Goal: Information Seeking & Learning: Learn about a topic

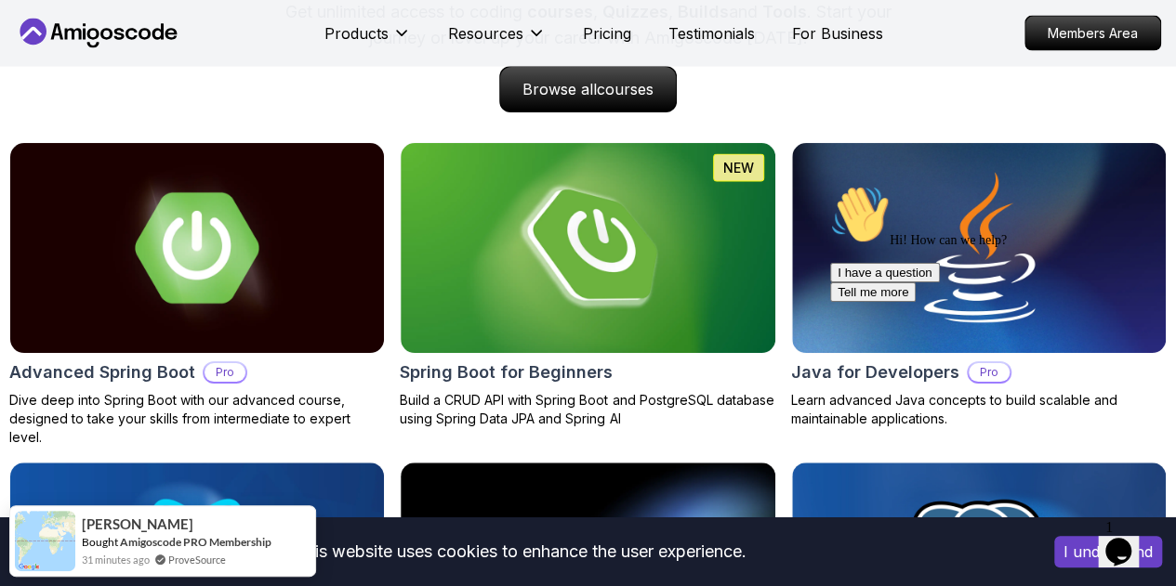
scroll to position [1921, 0]
click at [600, 343] on img at bounding box center [588, 247] width 374 height 209
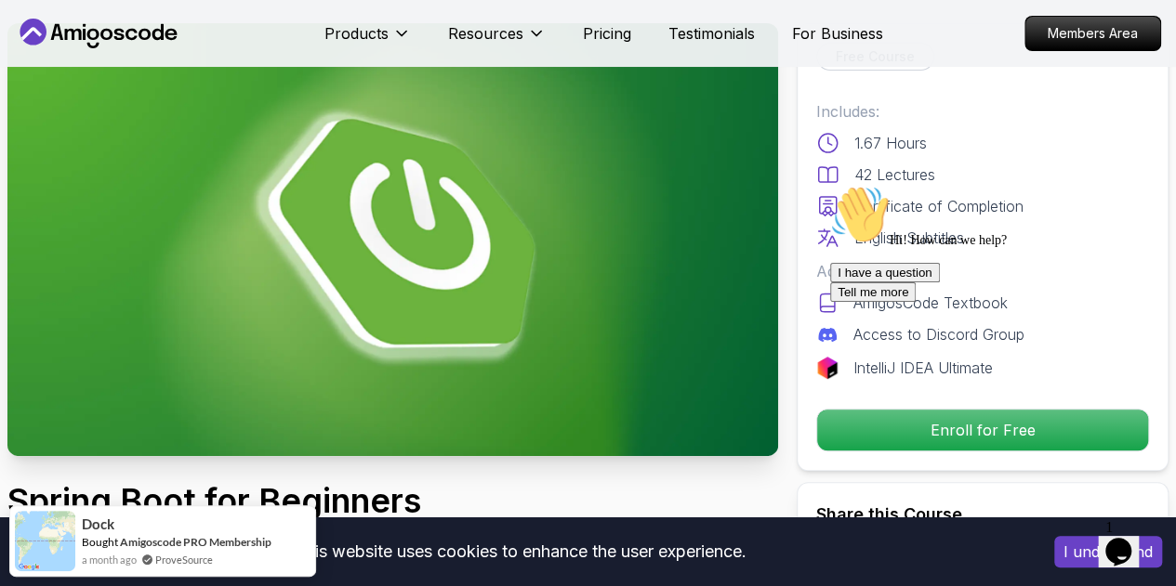
scroll to position [89, 0]
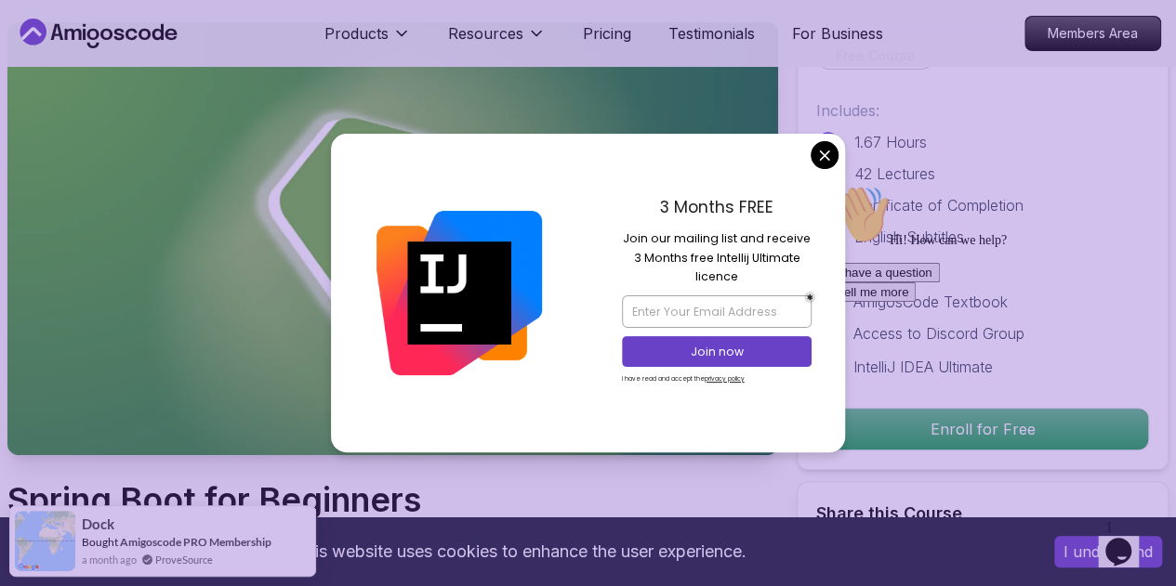
click at [118, 154] on img at bounding box center [392, 238] width 770 height 433
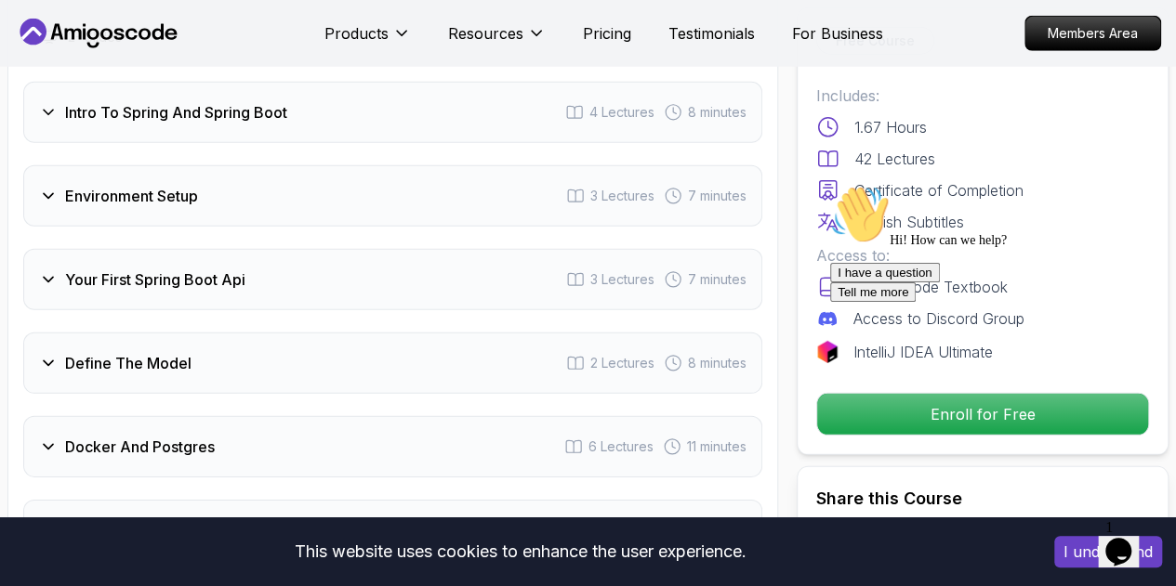
scroll to position [2613, 0]
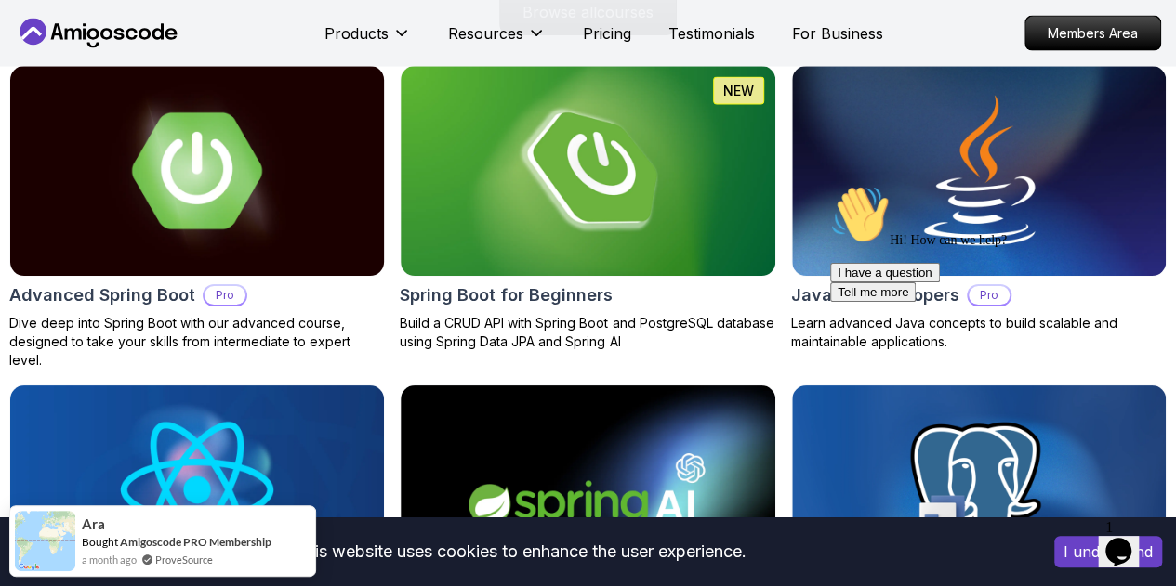
scroll to position [1999, 0]
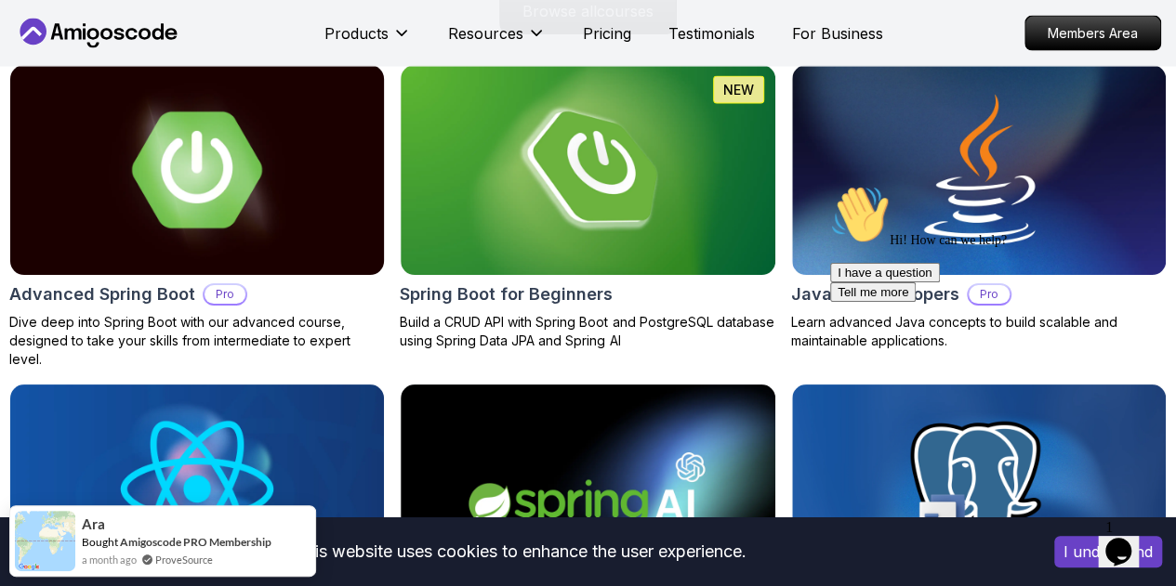
click at [256, 185] on img at bounding box center [197, 170] width 392 height 220
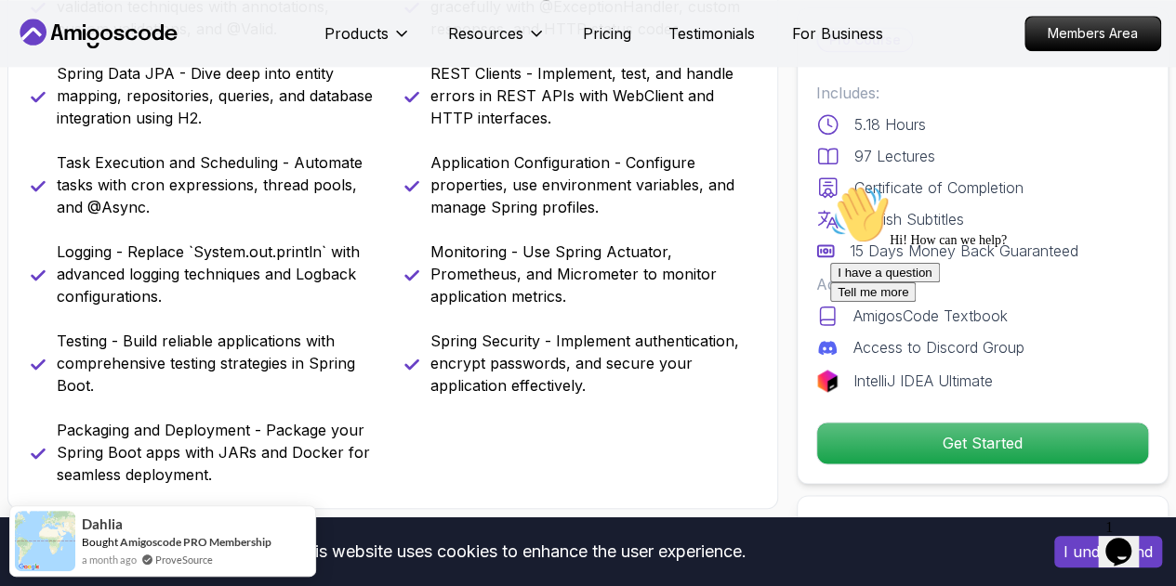
scroll to position [921, 0]
click at [854, 302] on div "I have a question Tell me more" at bounding box center [997, 282] width 335 height 39
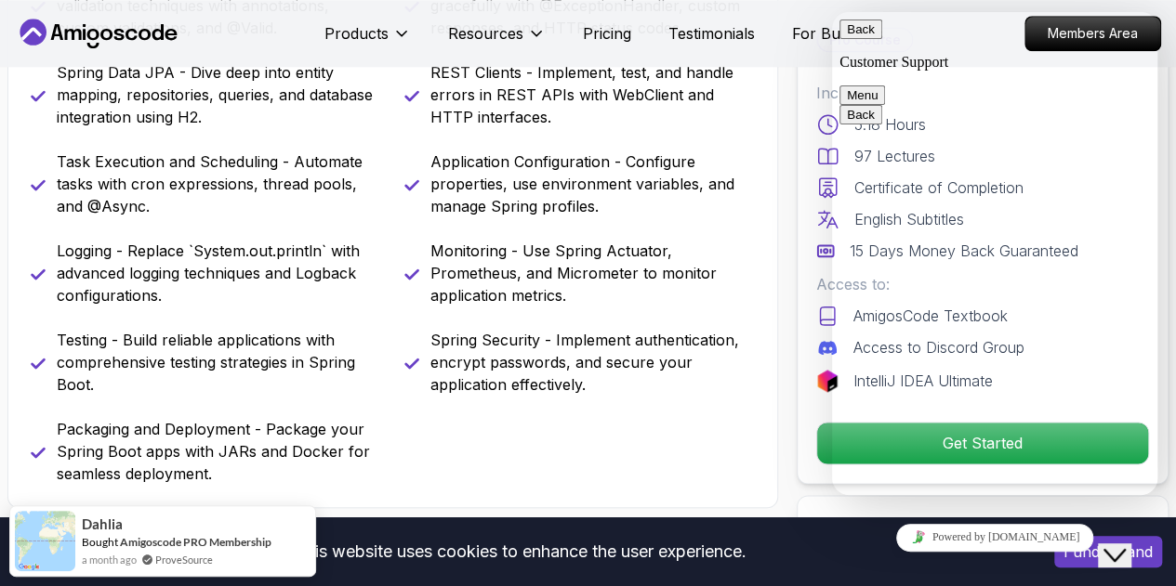
click at [860, 33] on button "Back" at bounding box center [860, 30] width 43 height 20
click at [683, 185] on p "Application Configuration - Configure properties, use environment variables, an…" at bounding box center [592, 184] width 325 height 67
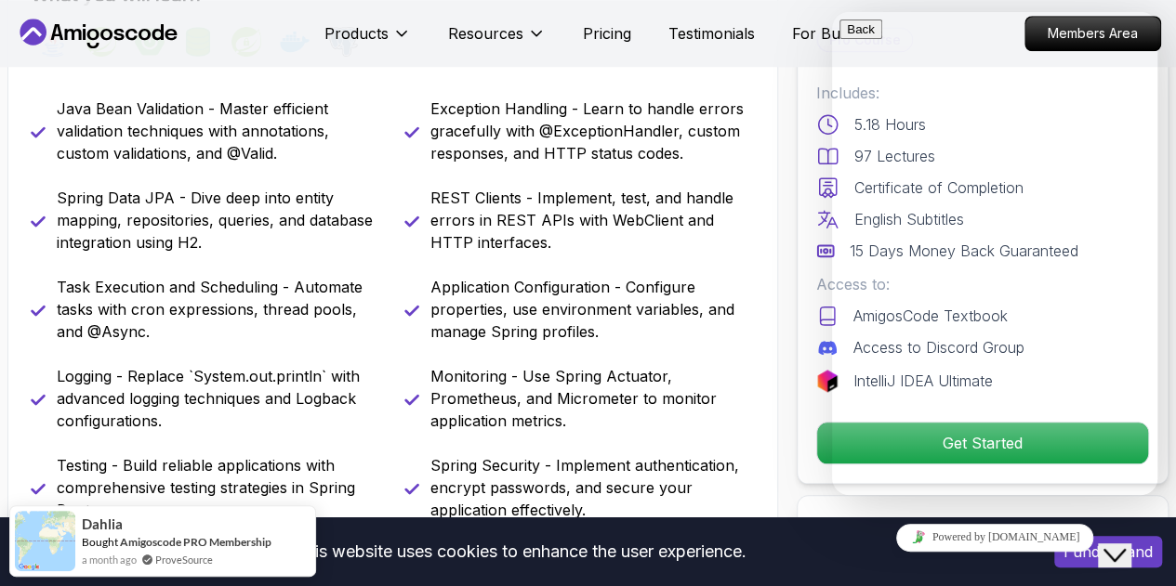
scroll to position [795, 0]
click at [1028, 7] on nav "Products Resources Pricing Testimonials For Business Members Area" at bounding box center [588, 33] width 1146 height 67
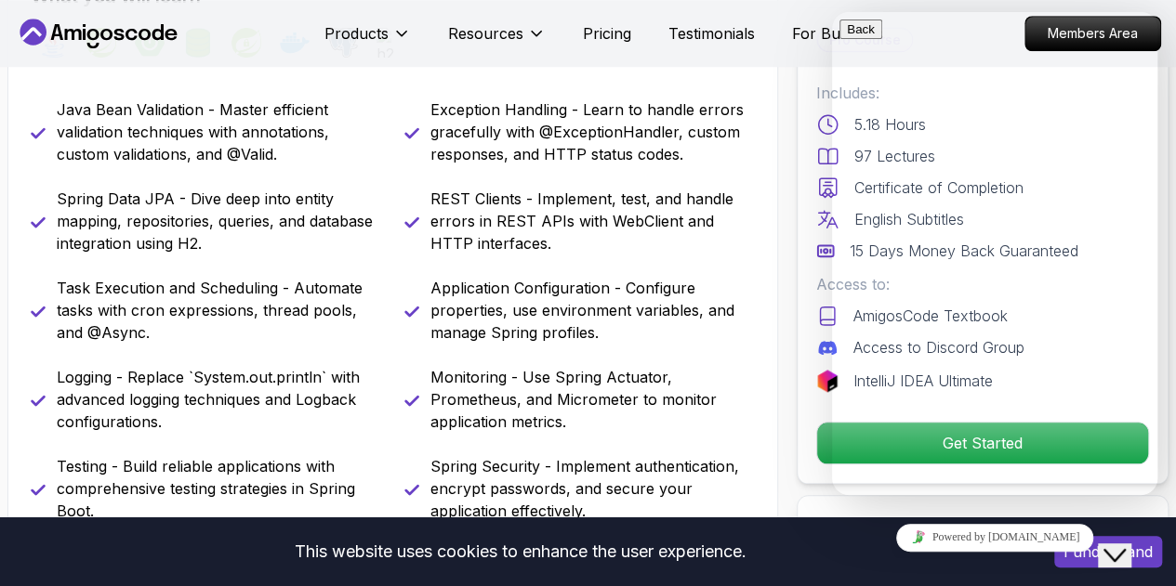
click at [1127, 544] on button "Close Chat This icon closes the chat window." at bounding box center [1113, 556] width 33 height 24
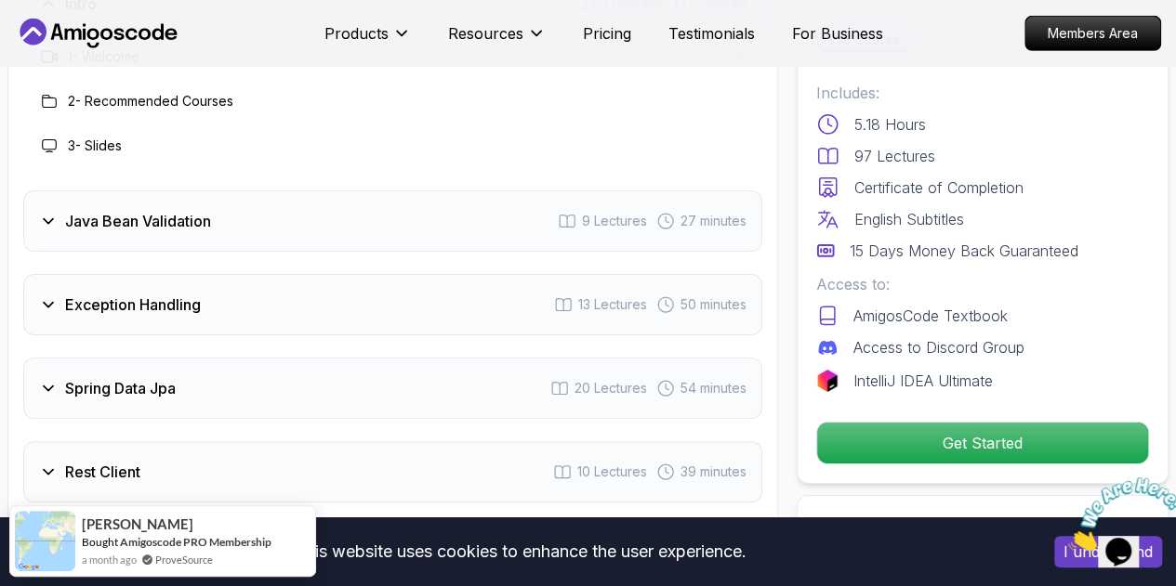
scroll to position [3029, 0]
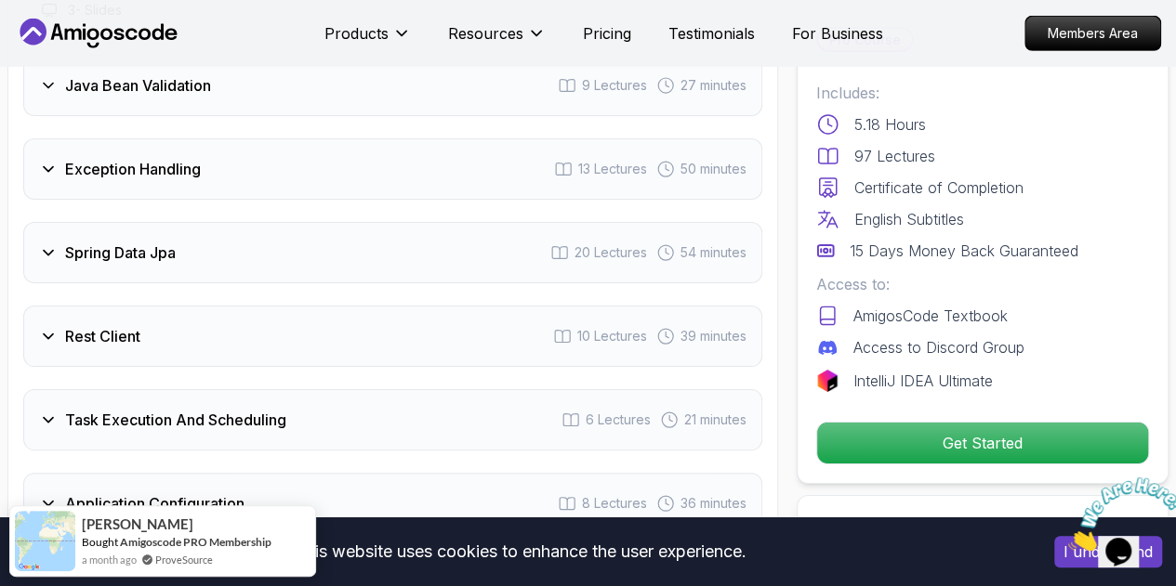
click at [641, 343] on div "Rest Client 10 Lectures 39 minutes" at bounding box center [392, 336] width 739 height 61
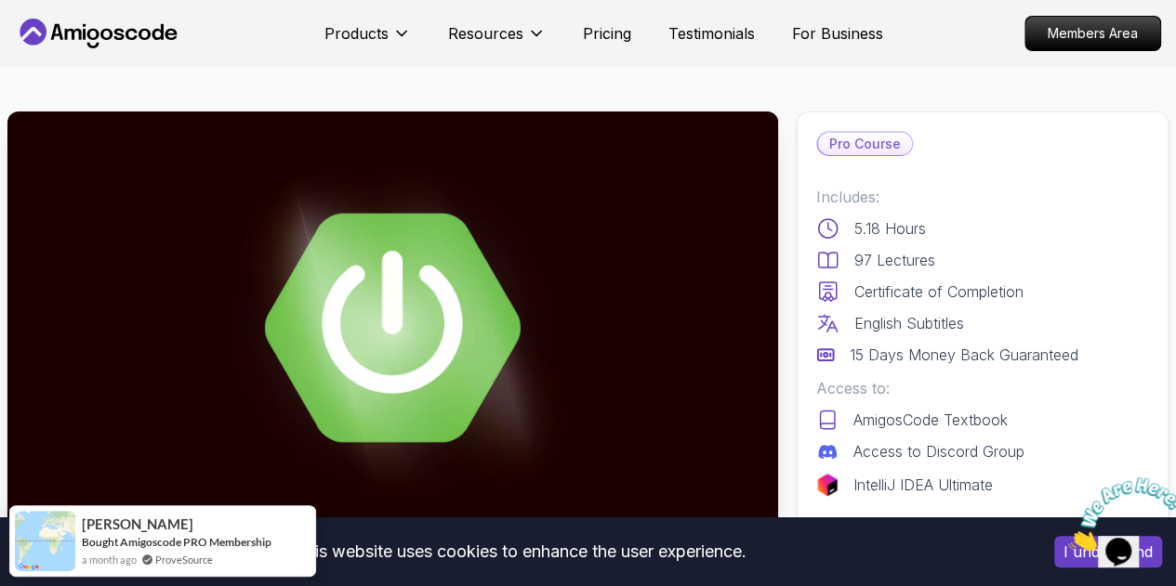
scroll to position [17, 0]
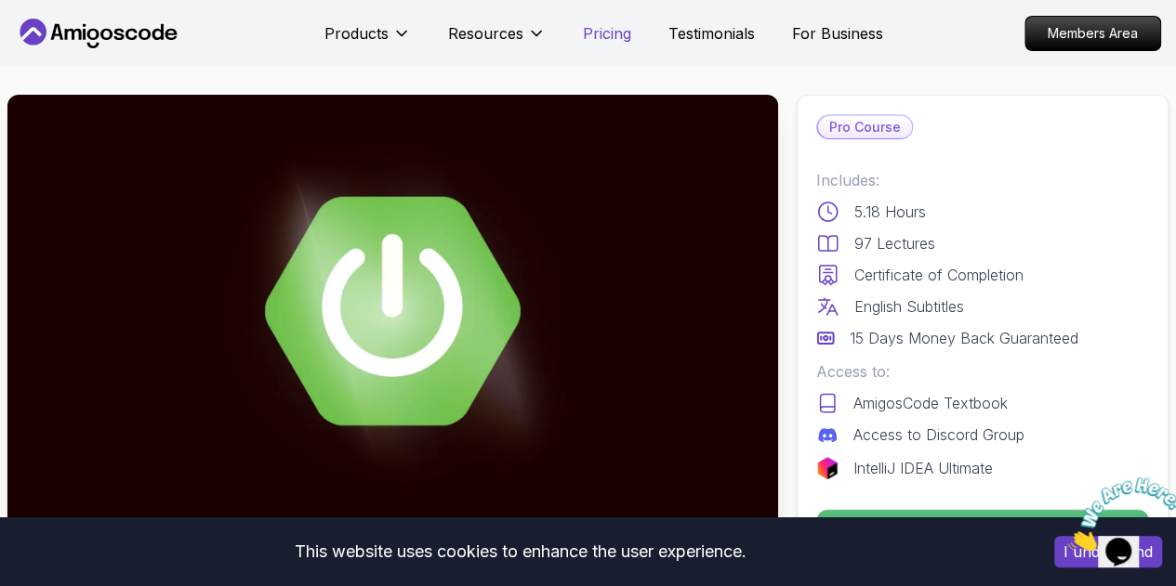
click at [608, 25] on p "Pricing" at bounding box center [607, 33] width 48 height 22
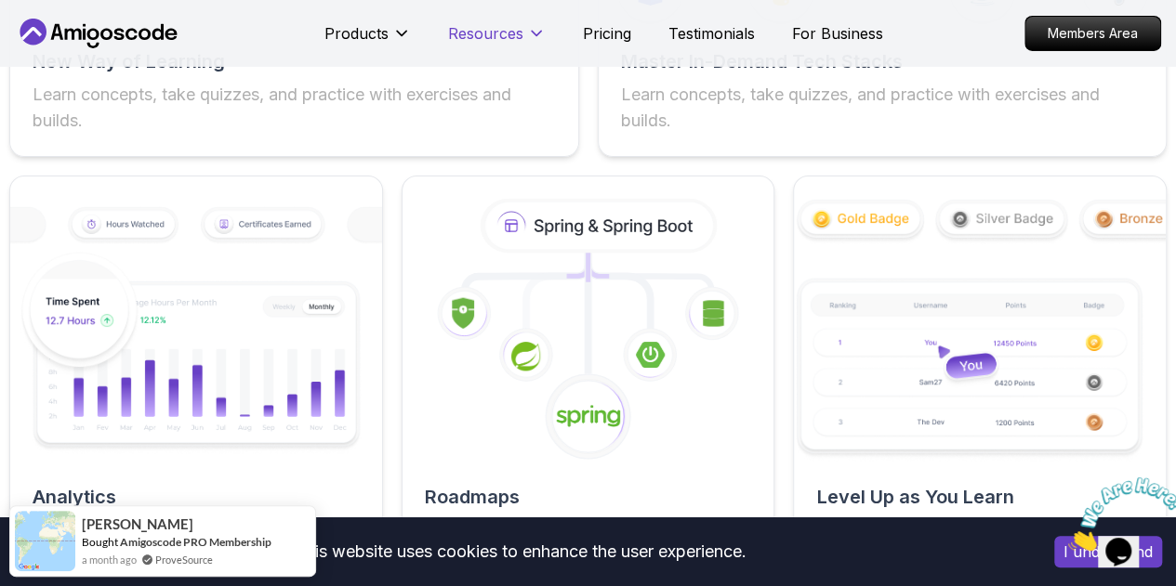
scroll to position [3186, 0]
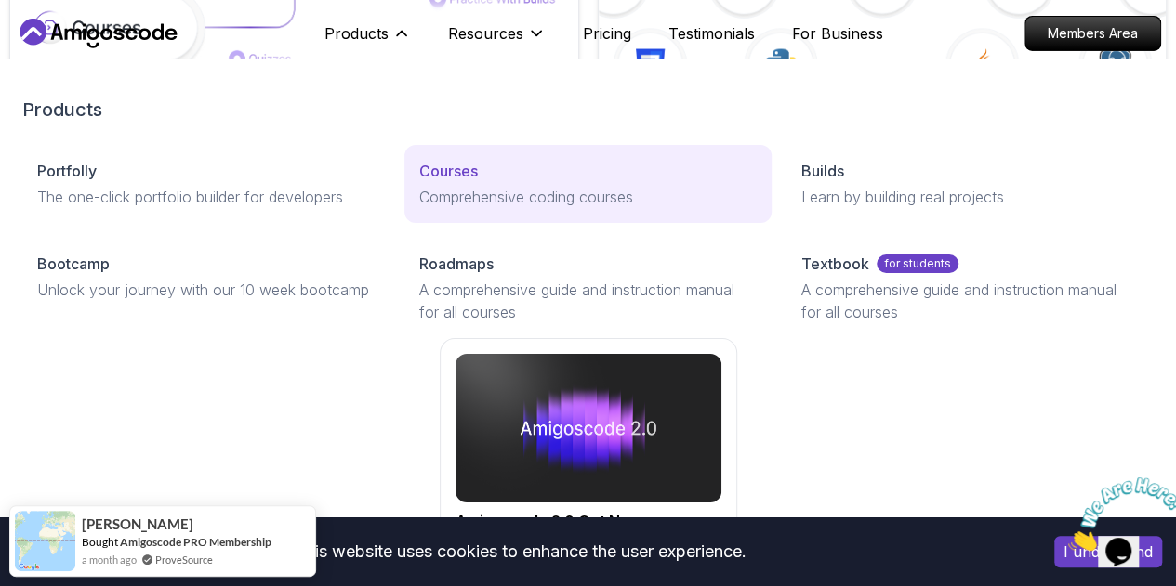
click at [419, 182] on p "Courses" at bounding box center [448, 171] width 59 height 22
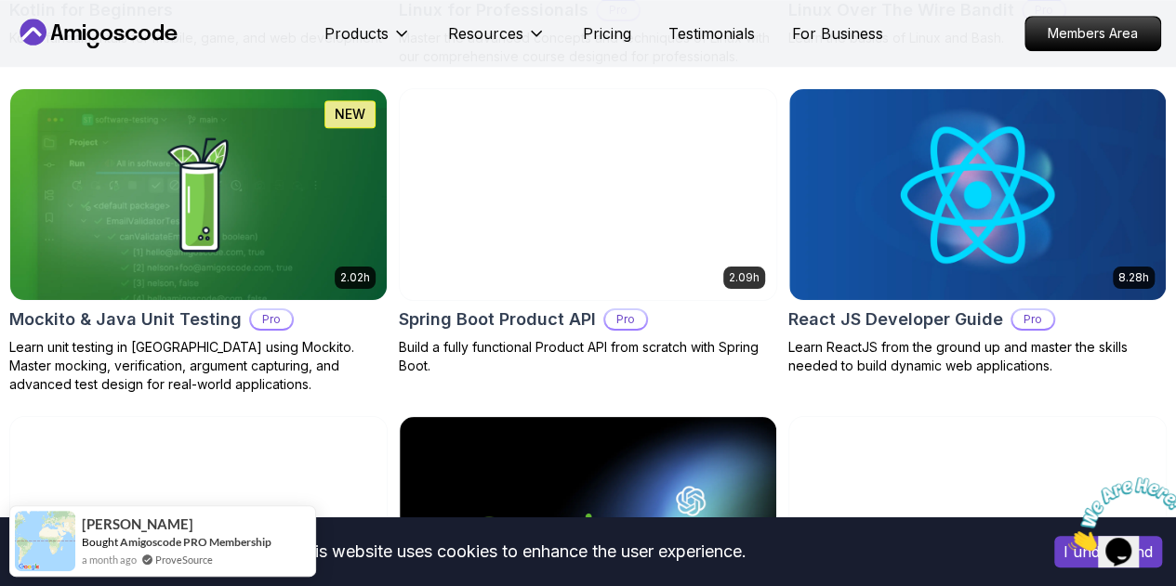
scroll to position [4348, 0]
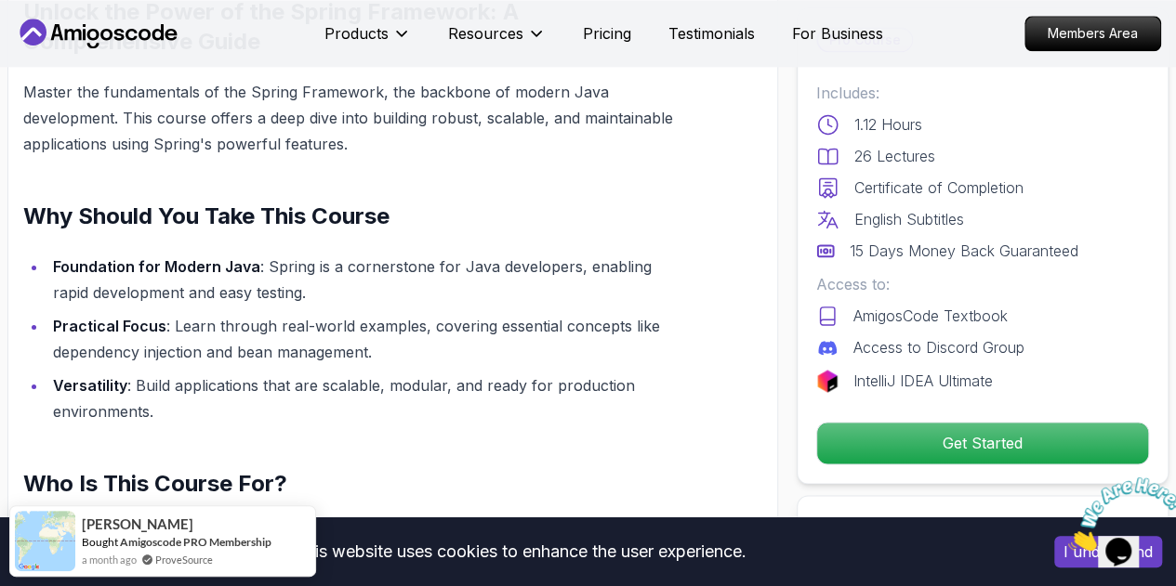
scroll to position [1268, 0]
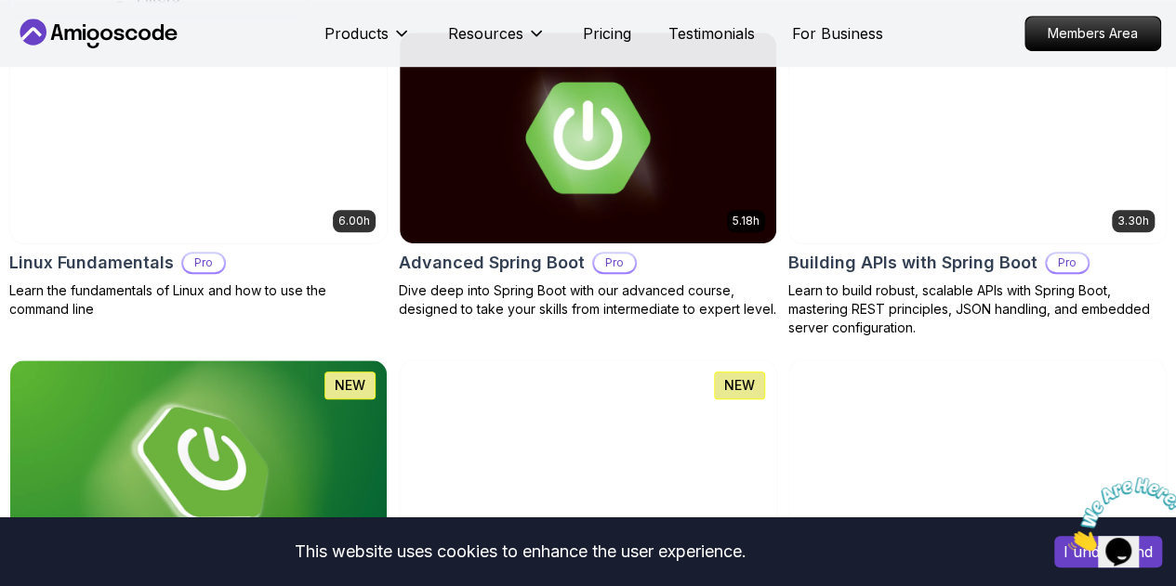
scroll to position [613, 0]
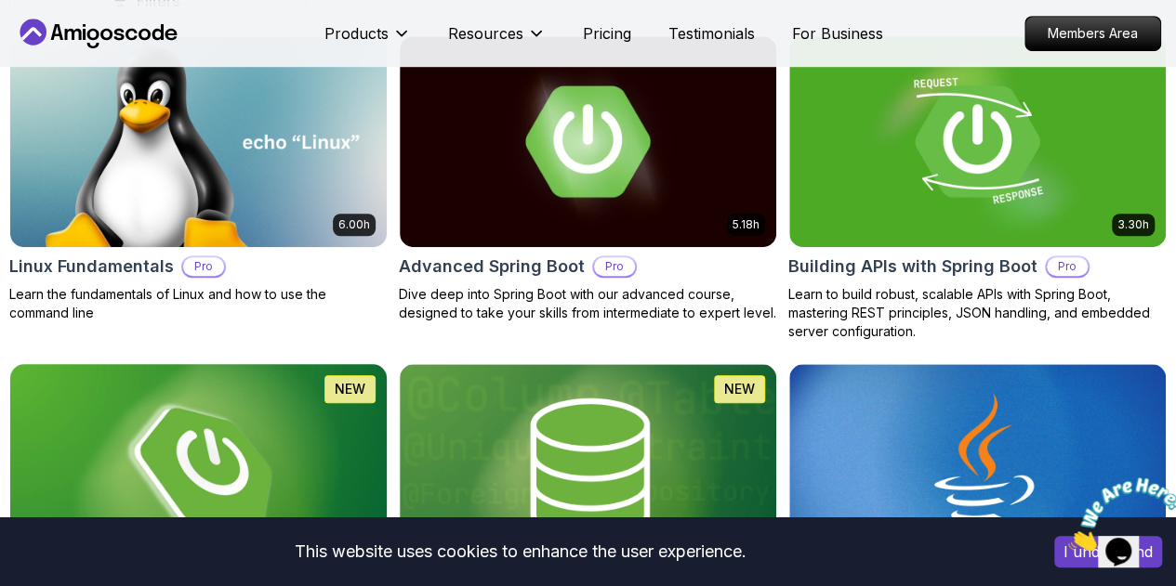
click at [396, 359] on img at bounding box center [198, 469] width 395 height 221
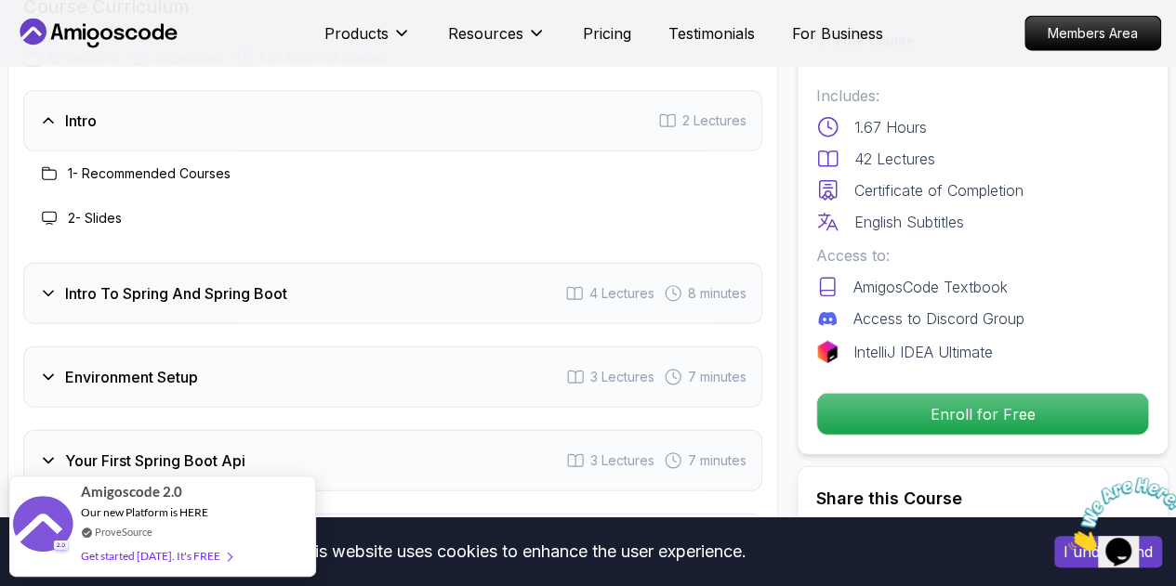
scroll to position [2433, 0]
click at [690, 116] on span "2 Lectures" at bounding box center [714, 119] width 64 height 19
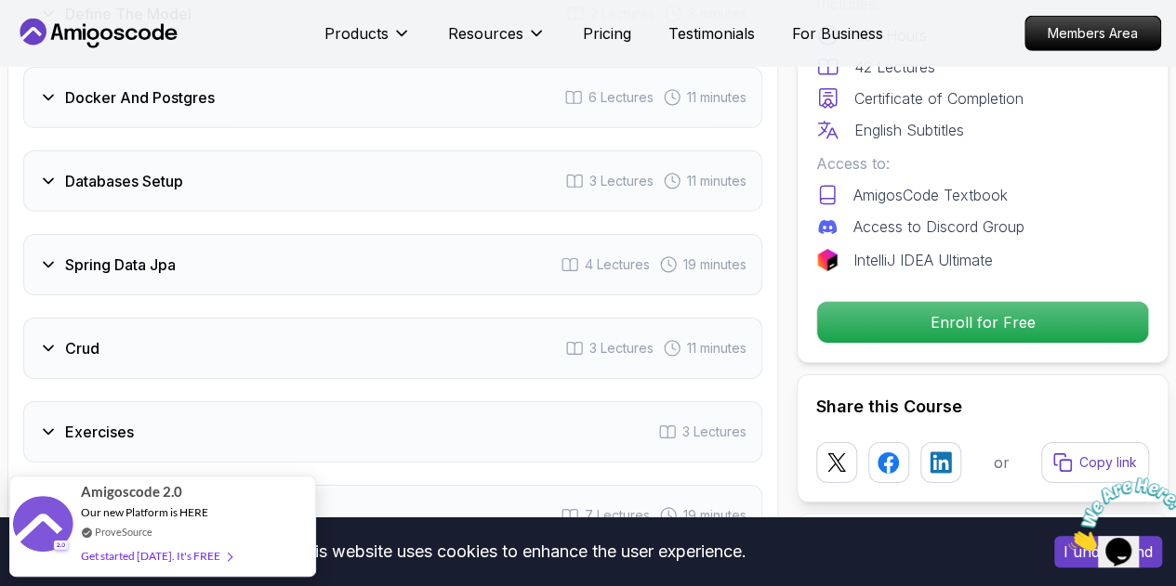
scroll to position [2873, 0]
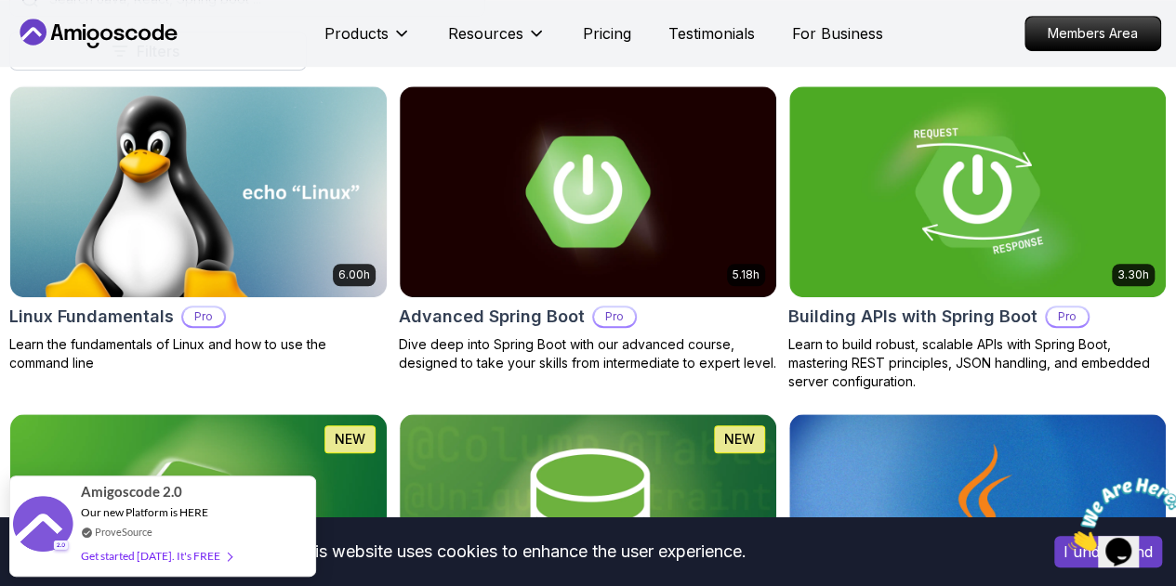
scroll to position [558, 0]
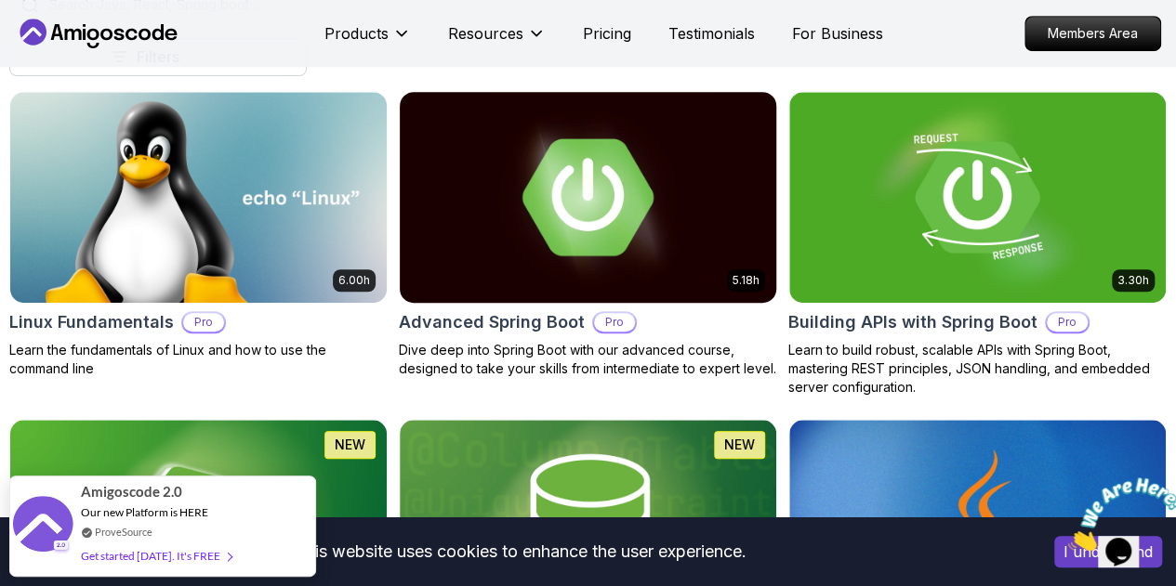
click at [737, 185] on img at bounding box center [587, 196] width 395 height 221
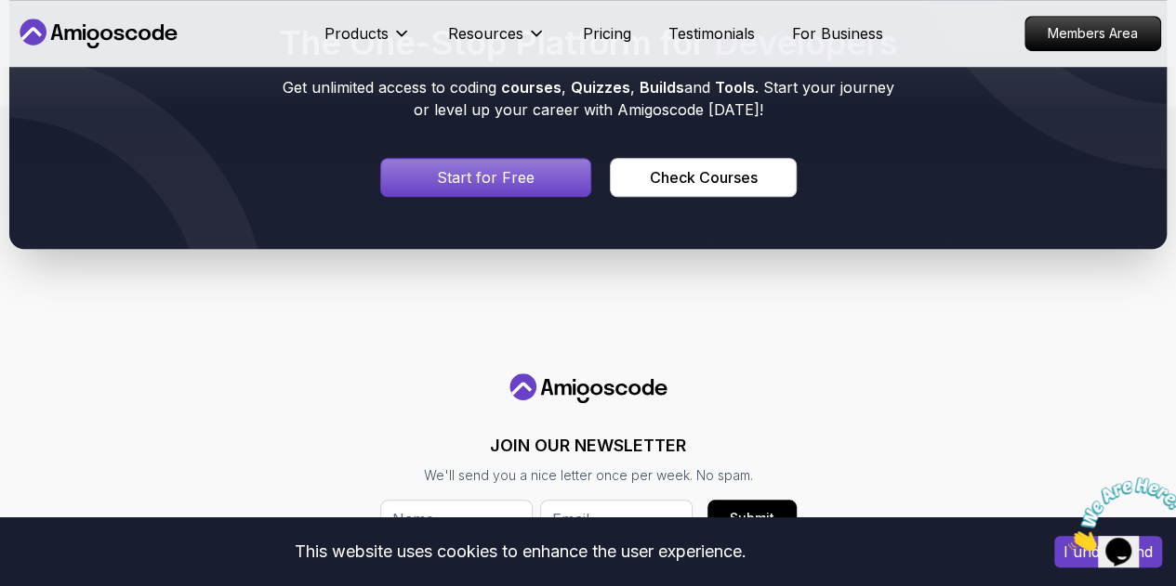
scroll to position [8014, 0]
